Goal: Task Accomplishment & Management: Manage account settings

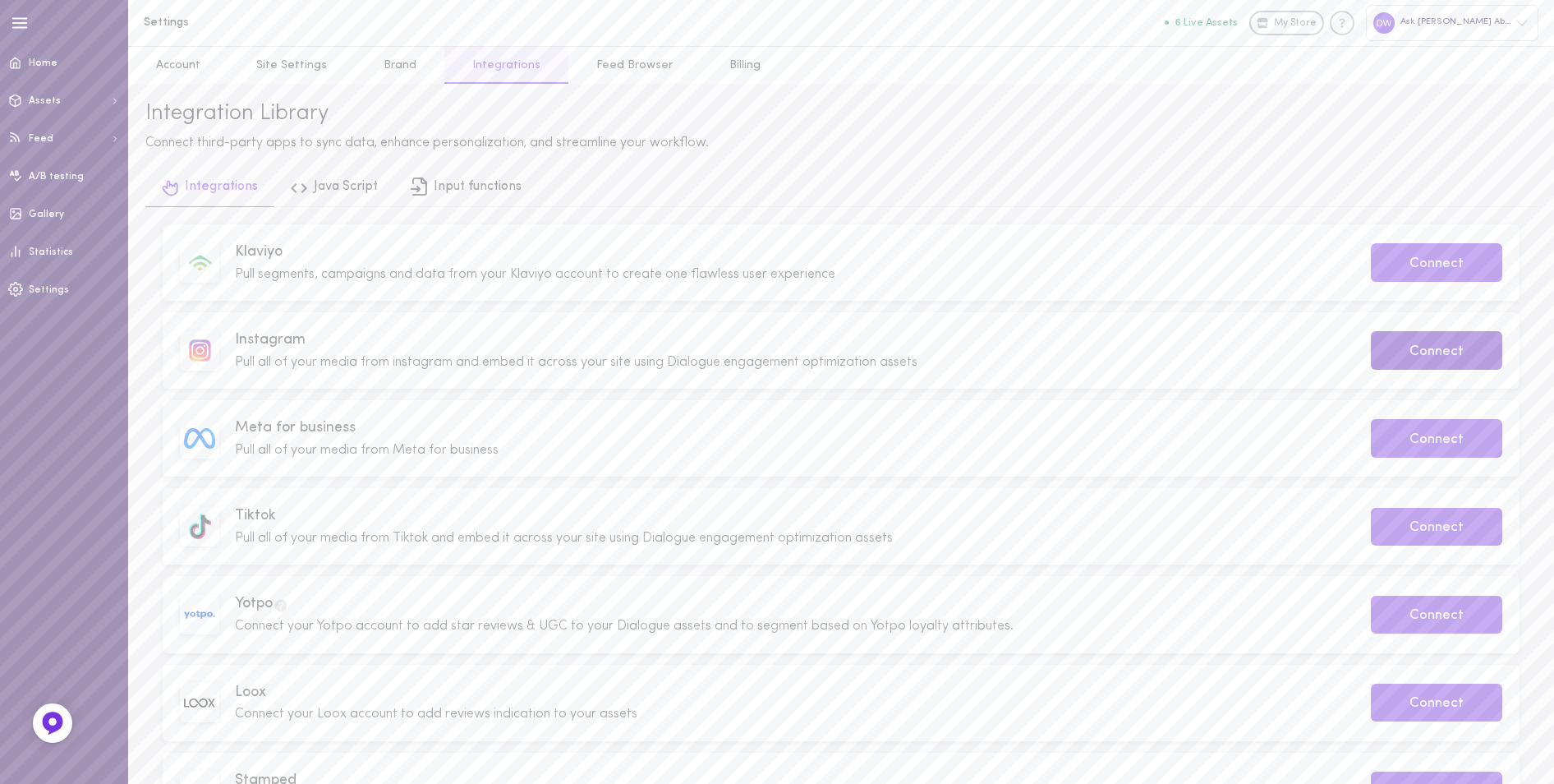
click at [1434, 345] on button "Connect" at bounding box center [1437, 351] width 131 height 39
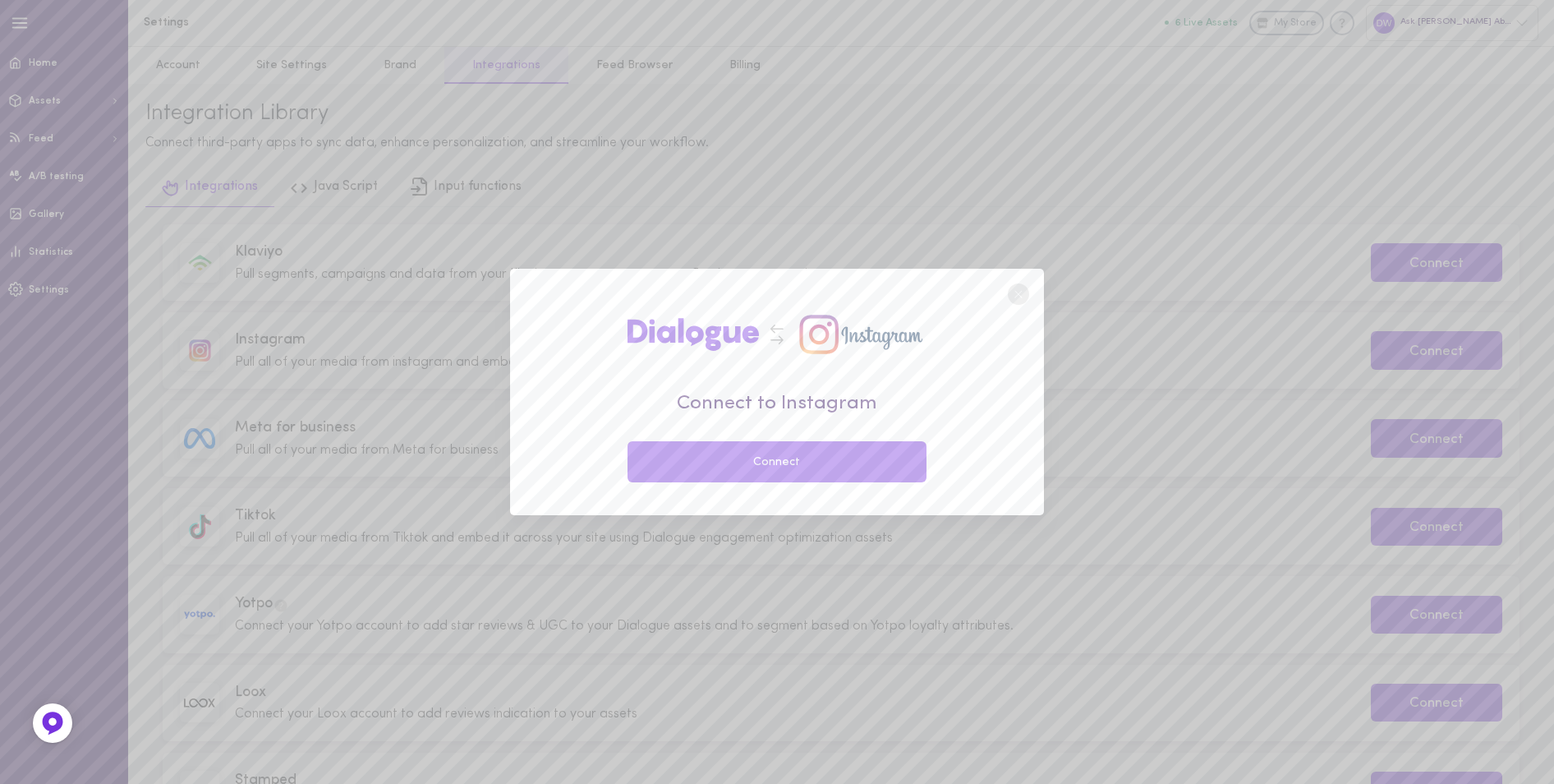
click at [804, 474] on button "Connect" at bounding box center [777, 462] width 299 height 41
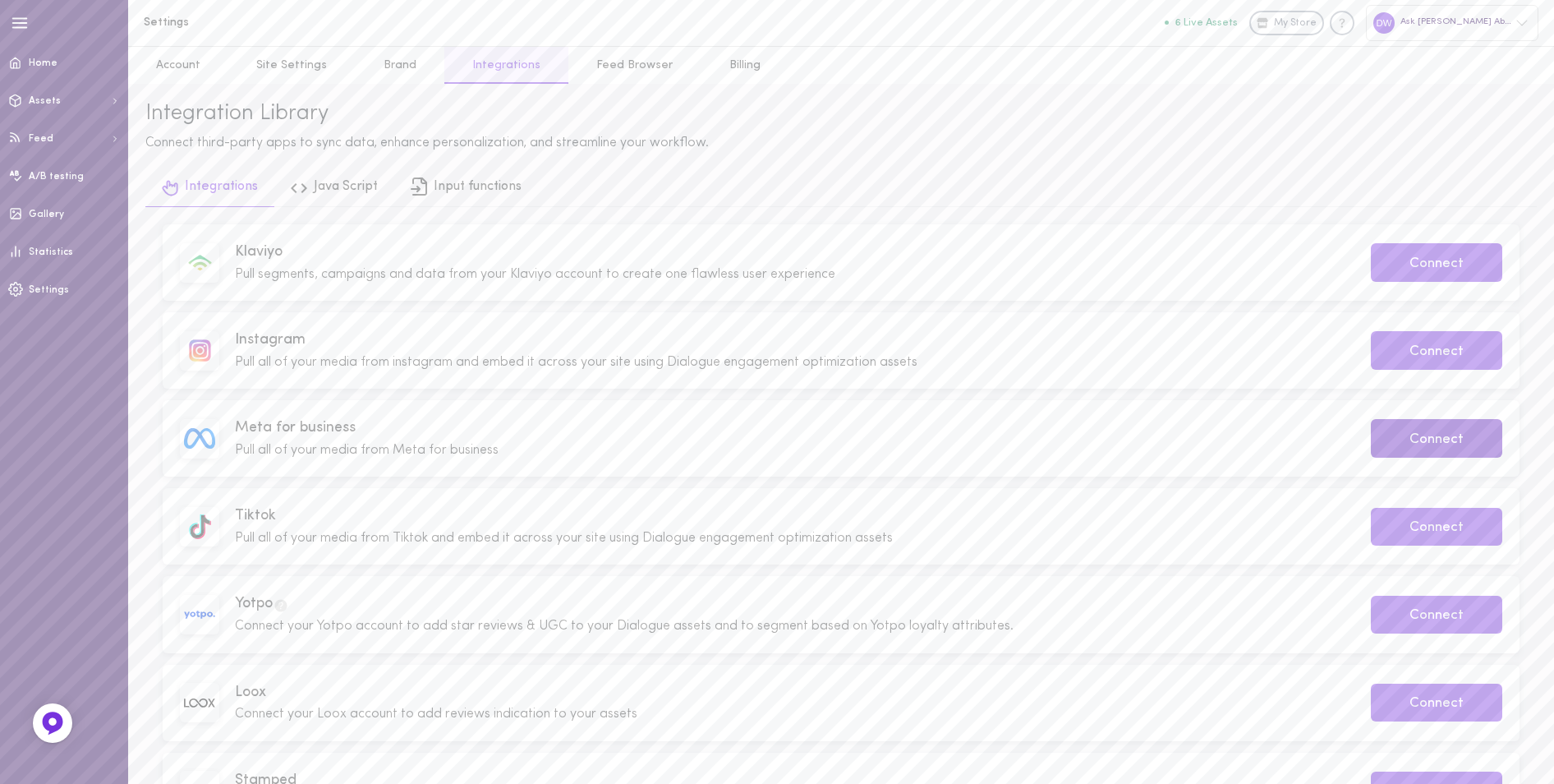
click at [1391, 443] on button "Connect" at bounding box center [1437, 439] width 131 height 39
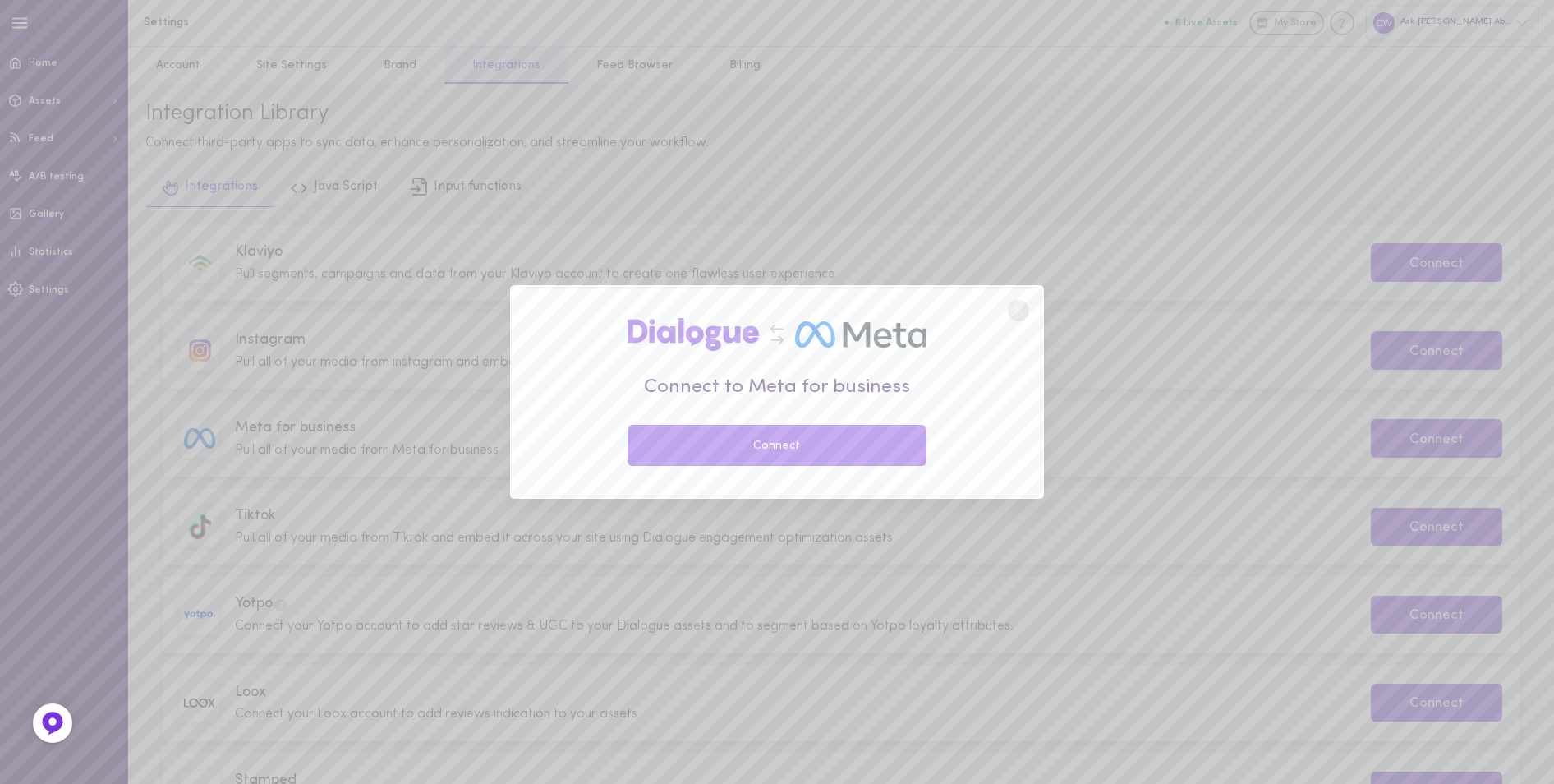
click at [706, 436] on button "Connect" at bounding box center [777, 445] width 299 height 41
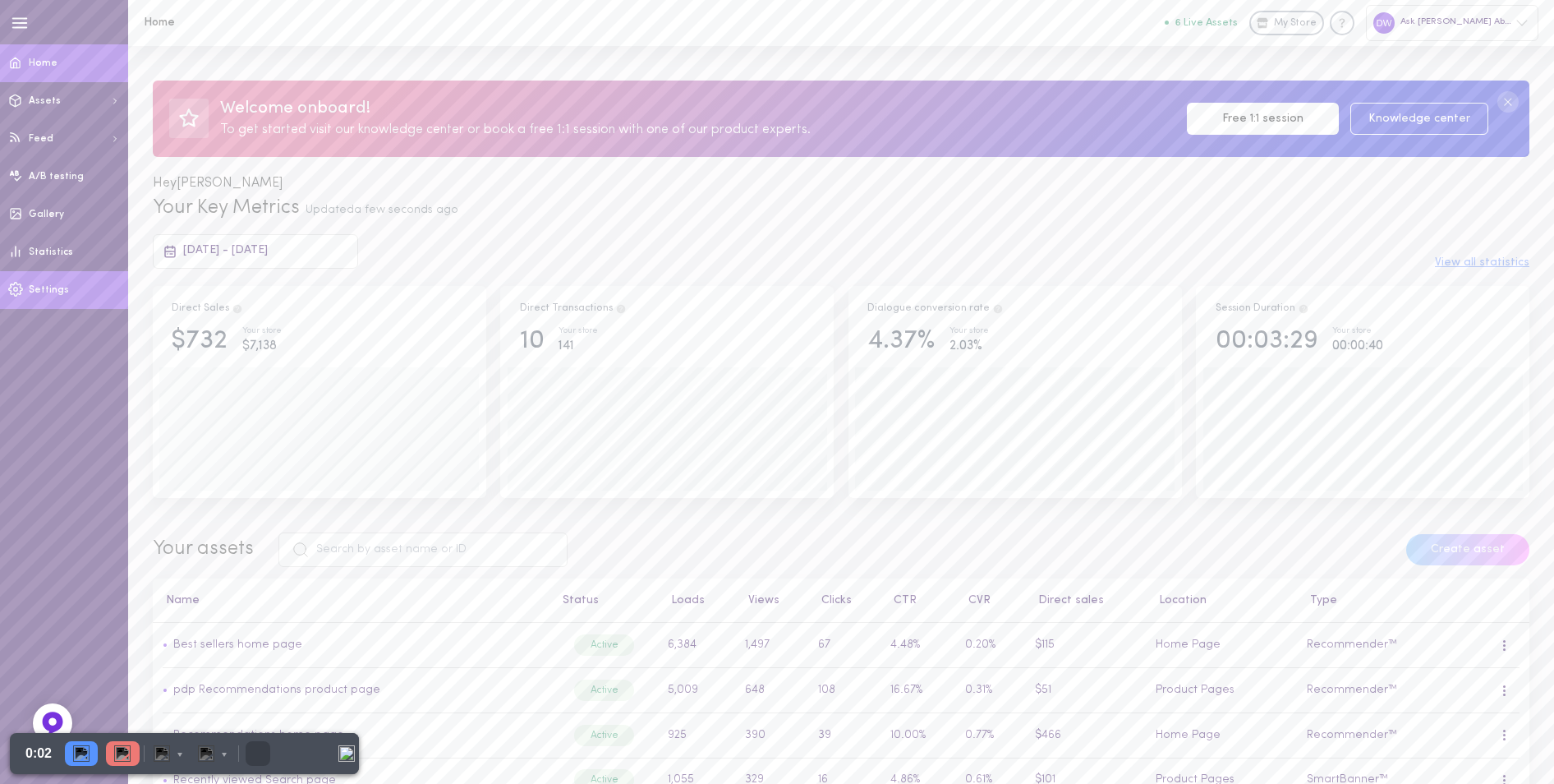
click at [73, 288] on link "Settings" at bounding box center [64, 290] width 128 height 38
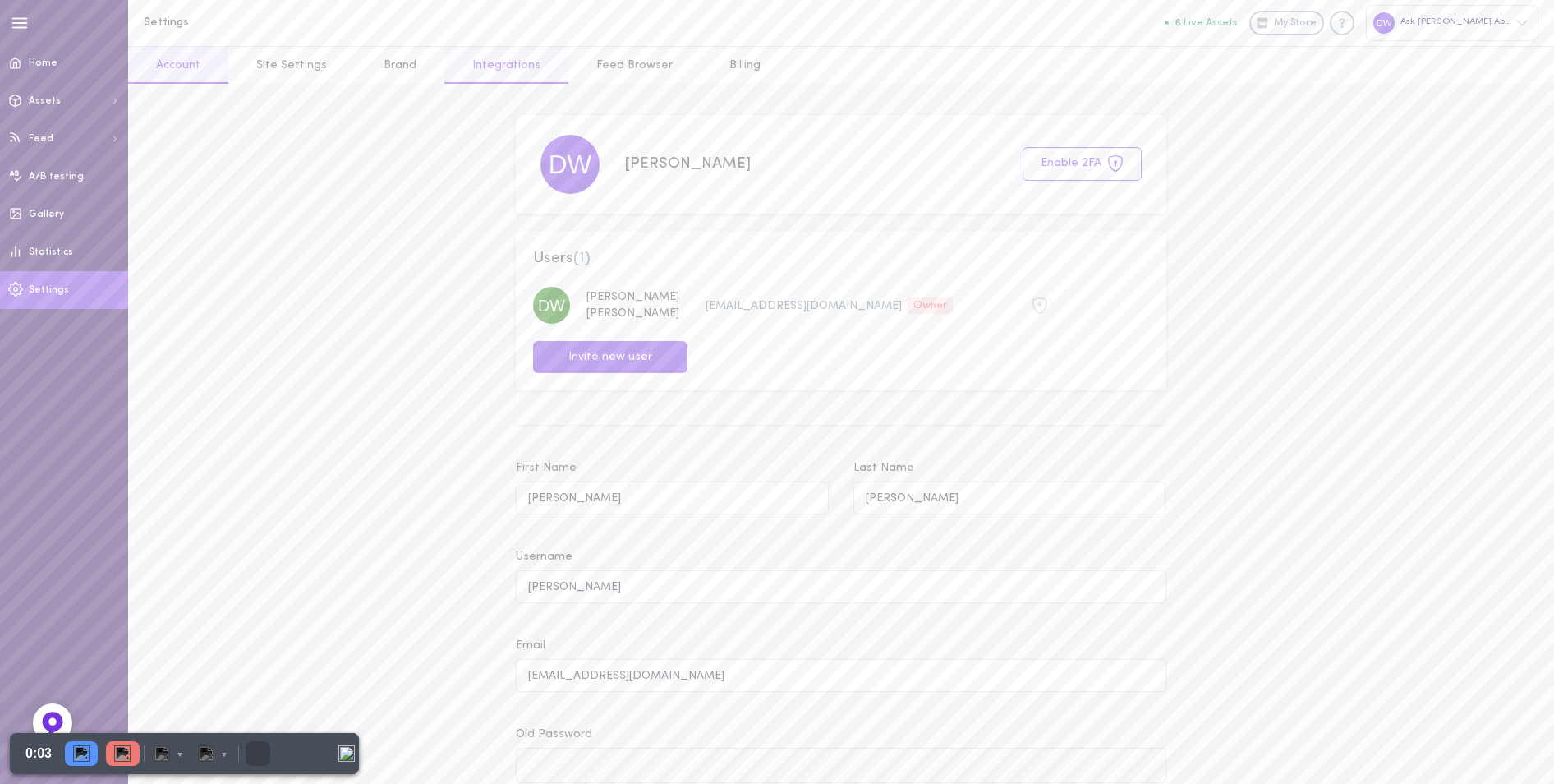
click at [485, 76] on link "Integrations" at bounding box center [507, 66] width 124 height 37
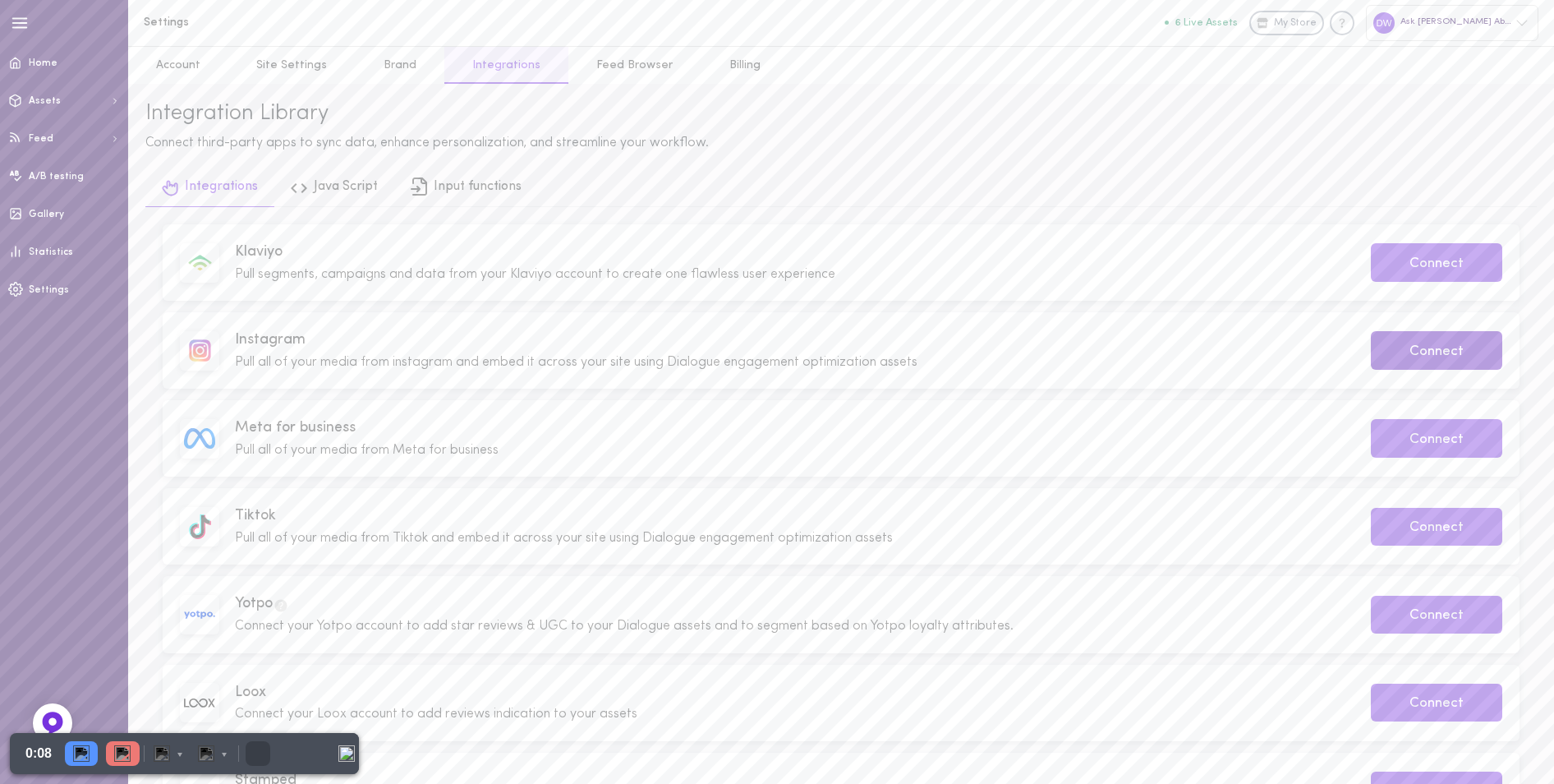
click at [1401, 353] on button "Connect" at bounding box center [1437, 351] width 131 height 39
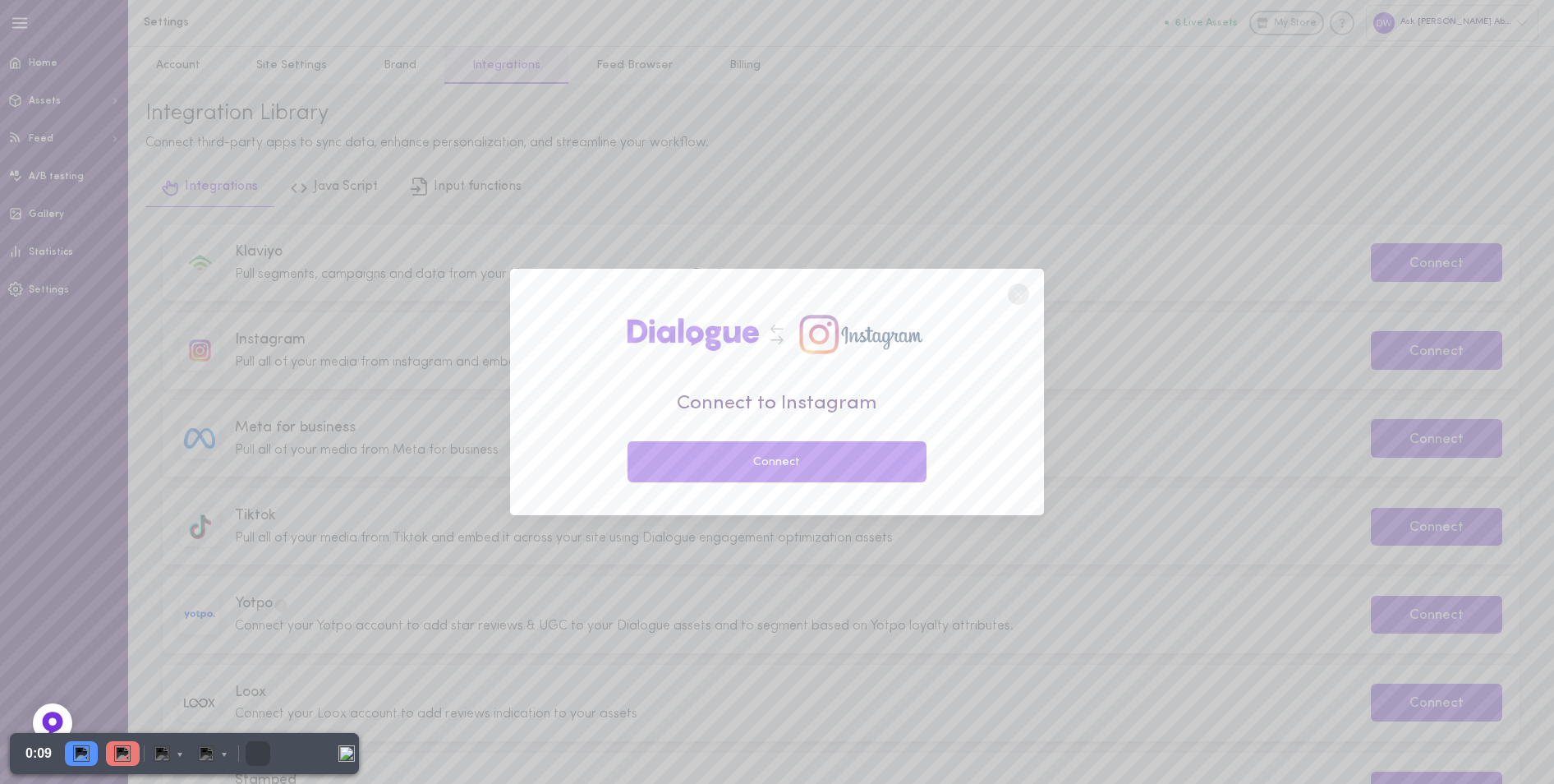
click at [808, 454] on button "Connect" at bounding box center [777, 462] width 299 height 41
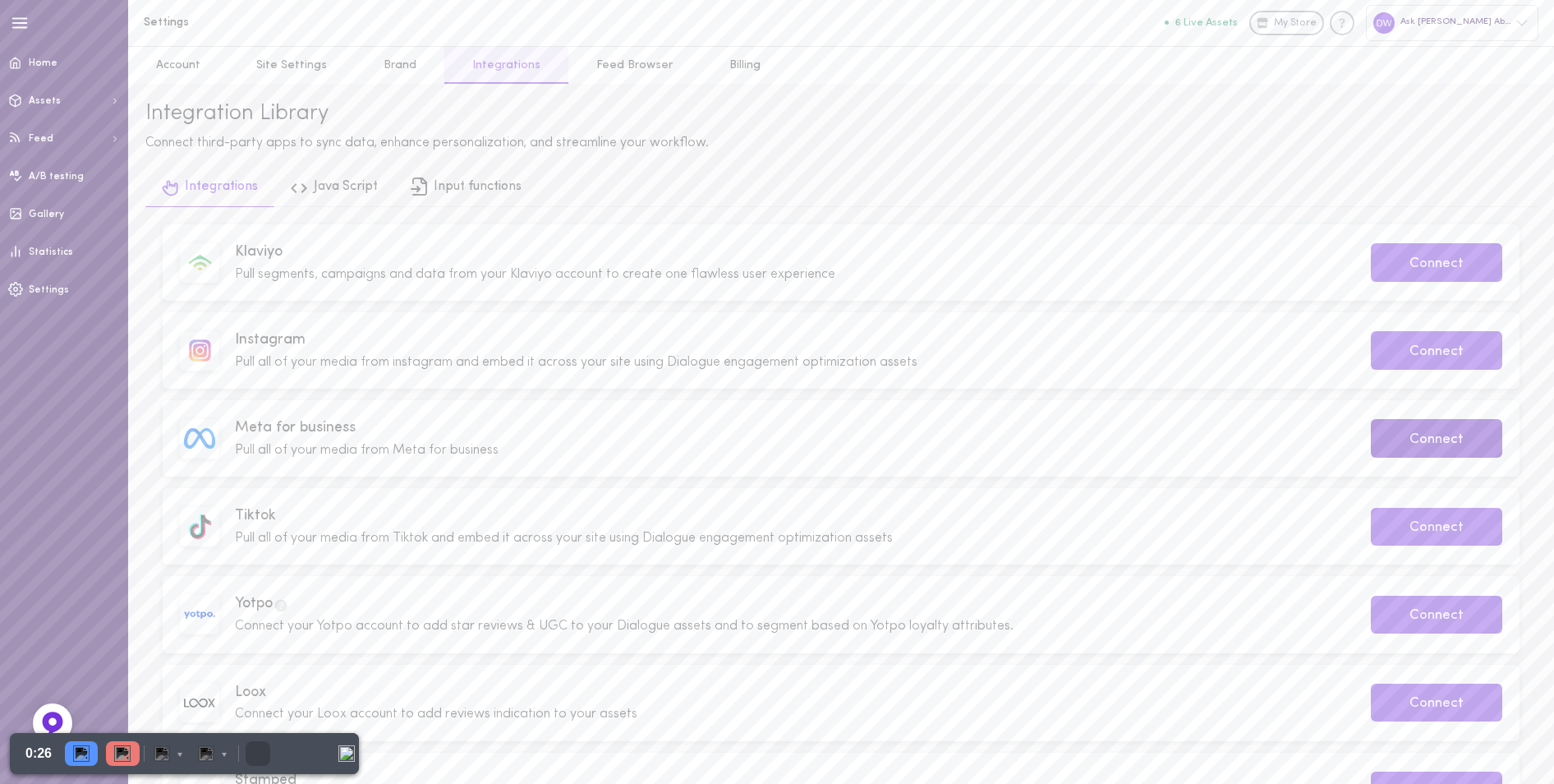
click at [1380, 446] on button "Connect" at bounding box center [1437, 439] width 131 height 39
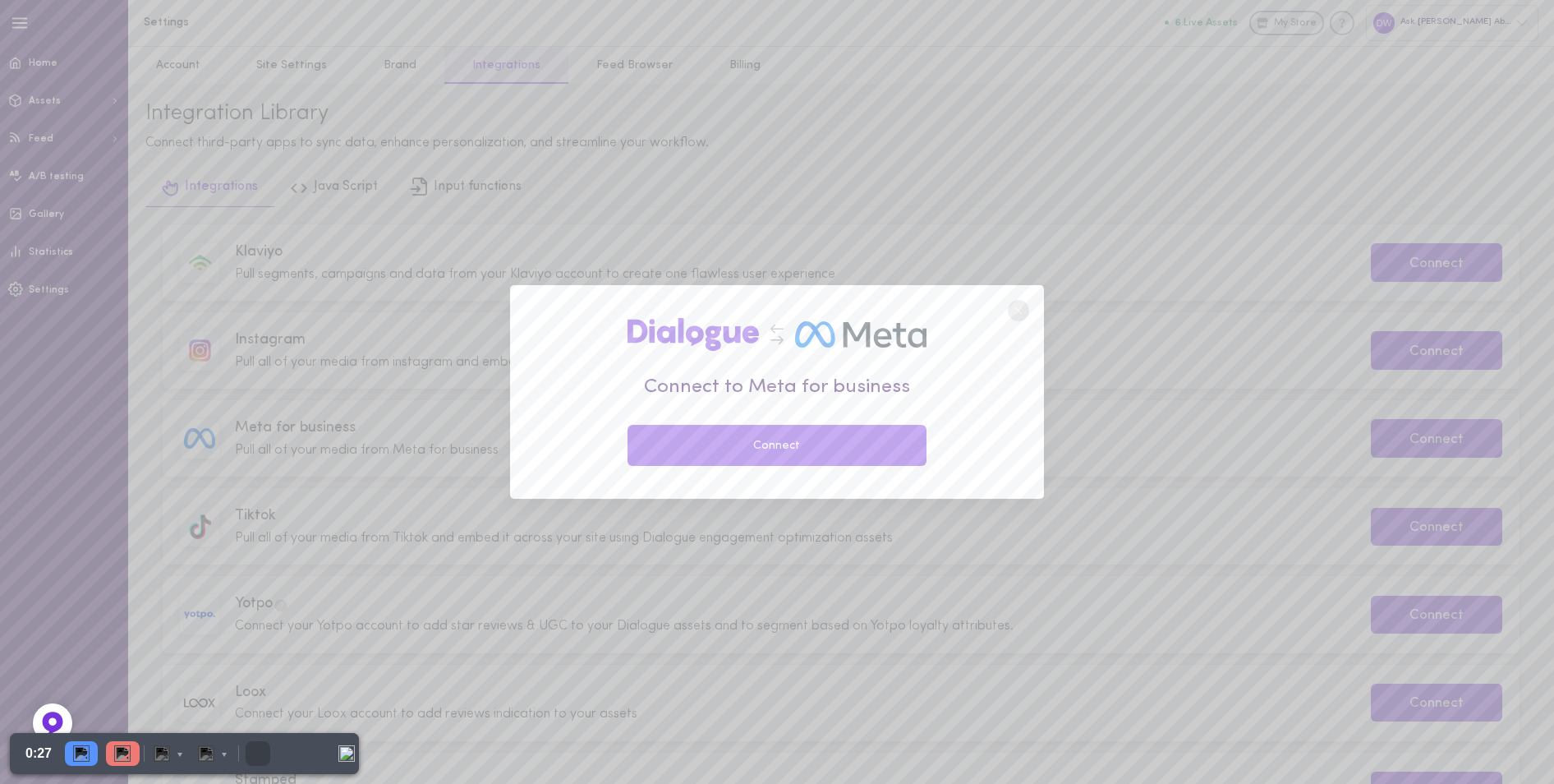
click at [882, 443] on button "Connect" at bounding box center [777, 445] width 299 height 41
